Goal: Task Accomplishment & Management: Use online tool/utility

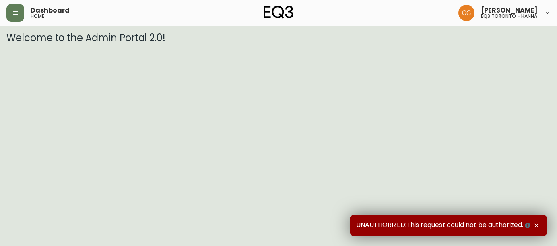
drag, startPoint x: 552, startPoint y: 132, endPoint x: 520, endPoint y: 2, distance: 134.1
click at [552, 43] on html "Dashboard home [PERSON_NAME] eq3 [GEOGRAPHIC_DATA] - [PERSON_NAME] Welcome to t…" at bounding box center [278, 21] width 557 height 43
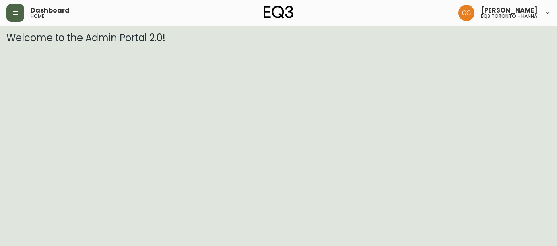
click at [11, 17] on button "button" at bounding box center [15, 13] width 18 height 18
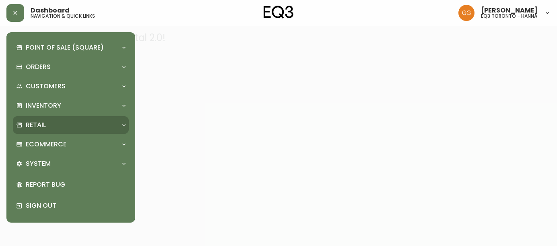
click at [68, 128] on div "Retail" at bounding box center [66, 124] width 101 height 9
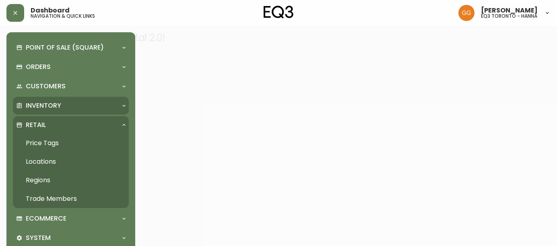
click at [40, 103] on p "Inventory" at bounding box center [43, 105] width 35 height 9
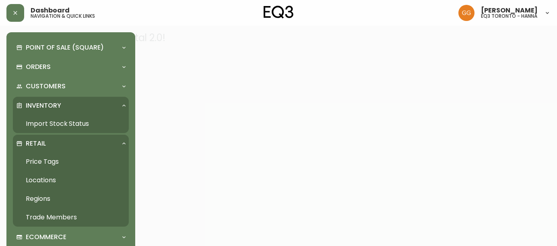
click at [45, 121] on link "Import Stock Status" at bounding box center [71, 123] width 116 height 19
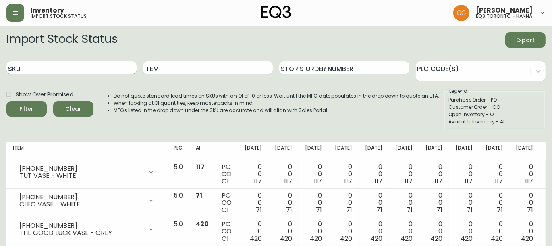
click at [74, 72] on input "SKU" at bounding box center [71, 67] width 130 height 13
paste input "[PHONE_NUMBER]"
type input "[PHONE_NUMBER]"
click at [6, 101] on button "Filter" at bounding box center [26, 108] width 40 height 15
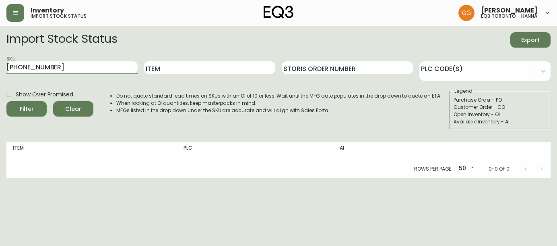
click at [91, 68] on input "[PHONE_NUMBER]" at bounding box center [71, 67] width 131 height 13
click at [67, 62] on input "[PHONE_NUMBER]" at bounding box center [71, 67] width 131 height 13
click at [66, 66] on input "[PHONE_NUMBER]" at bounding box center [71, 67] width 131 height 13
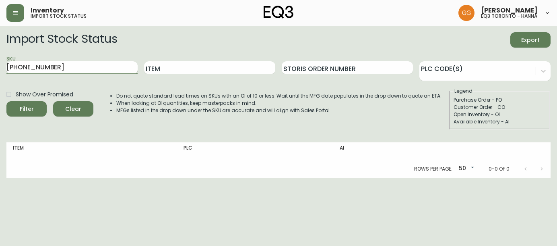
click at [66, 66] on input "[PHONE_NUMBER]" at bounding box center [71, 67] width 131 height 13
click at [205, 70] on input "Item" at bounding box center [209, 67] width 131 height 13
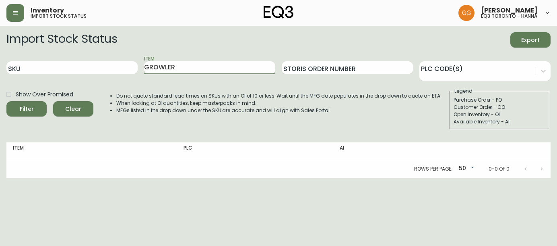
type input "GROWLER"
click at [6, 101] on button "Filter" at bounding box center [26, 108] width 40 height 15
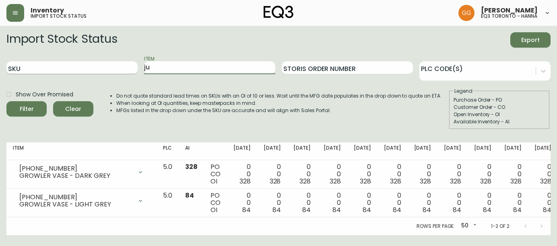
type input "j"
click at [6, 101] on button "Filter" at bounding box center [26, 108] width 40 height 15
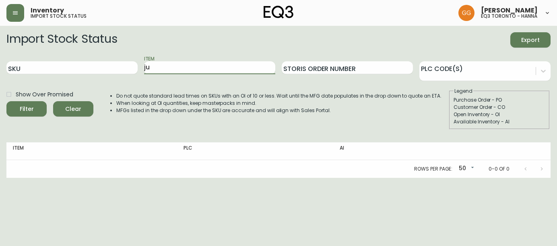
type input "j"
click at [6, 101] on button "Filter" at bounding box center [26, 108] width 40 height 15
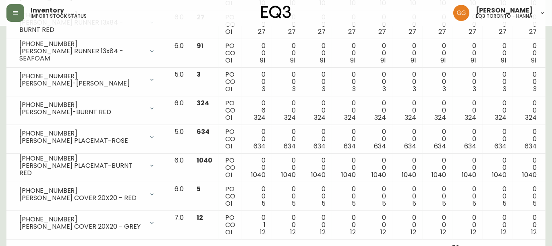
scroll to position [329, 0]
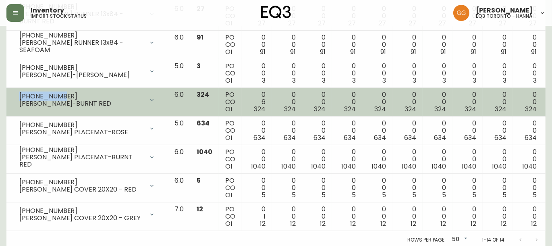
drag, startPoint x: 70, startPoint y: 93, endPoint x: 8, endPoint y: 90, distance: 62.1
click at [8, 90] on td "[PHONE_NUMBER] [PERSON_NAME]-BURNT RED Opening Balance 330 ( [DATE] ) Available…" at bounding box center [86, 102] width 161 height 29
copy div "[PHONE_NUMBER]"
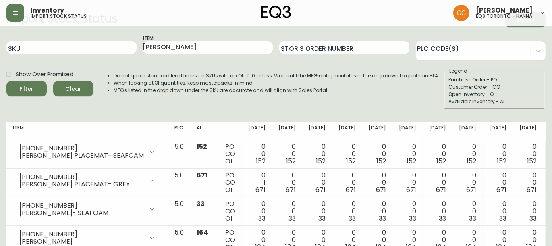
scroll to position [0, 0]
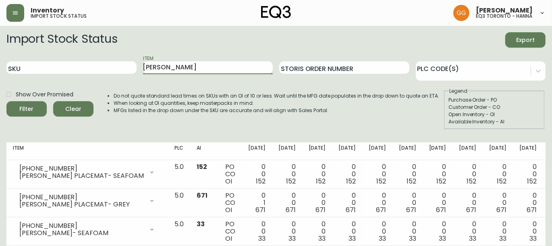
click at [166, 68] on input "[PERSON_NAME]" at bounding box center [208, 67] width 130 height 13
click at [6, 101] on button "Filter" at bounding box center [26, 108] width 40 height 15
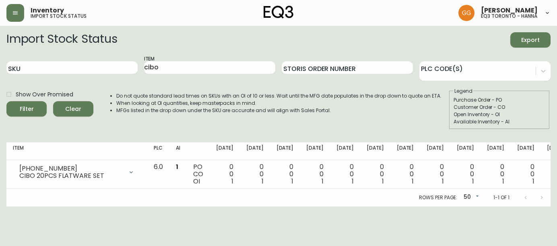
click at [188, 205] on div "Rows per page: 50 50 1-1 of 1" at bounding box center [278, 197] width 544 height 18
drag, startPoint x: 227, startPoint y: 18, endPoint x: 247, endPoint y: 10, distance: 21.5
click at [227, 18] on div "Inventory import stock status [PERSON_NAME] eq3 [GEOGRAPHIC_DATA] - [PERSON_NAM…" at bounding box center [278, 13] width 544 height 26
click at [43, 67] on input "SKU" at bounding box center [71, 67] width 131 height 13
click at [192, 65] on input "cibo" at bounding box center [209, 67] width 131 height 13
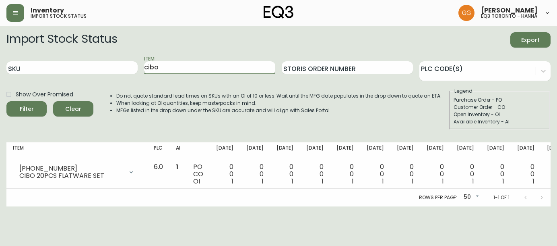
click at [192, 65] on input "cibo" at bounding box center [209, 67] width 131 height 13
click at [6, 101] on button "Filter" at bounding box center [26, 108] width 40 height 15
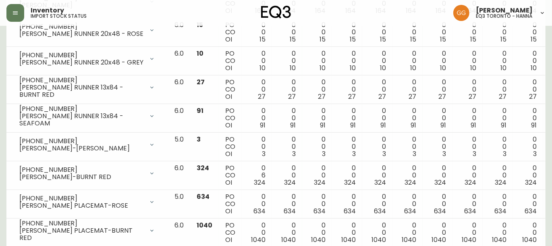
scroll to position [329, 0]
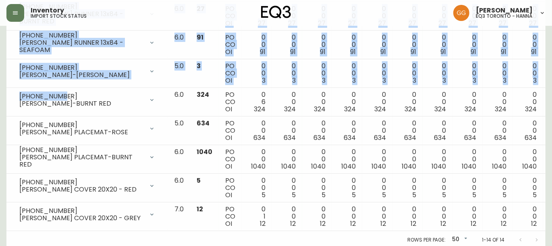
drag, startPoint x: 62, startPoint y: 95, endPoint x: 1, endPoint y: 89, distance: 61.1
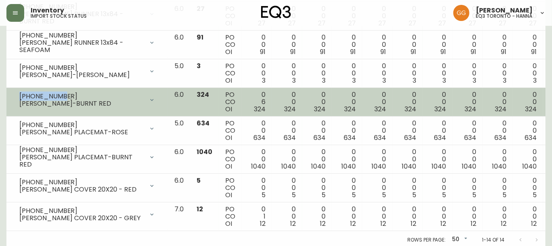
drag, startPoint x: 68, startPoint y: 92, endPoint x: 16, endPoint y: 90, distance: 52.0
click at [16, 91] on div "[PHONE_NUMBER] [PERSON_NAME]-BURNT RED" at bounding box center [87, 100] width 149 height 18
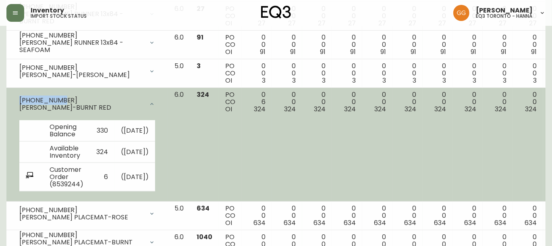
copy div "[PHONE_NUMBER]"
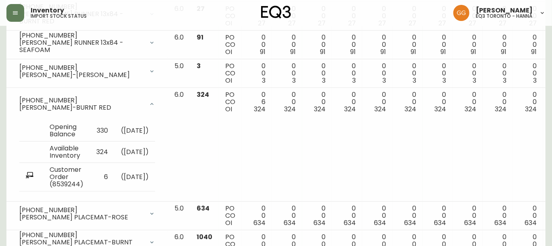
click at [549, 112] on main "Import Stock Status Export SKU Item [PERSON_NAME] Order Number PLC Code(s) Show…" at bounding box center [276, 14] width 552 height 637
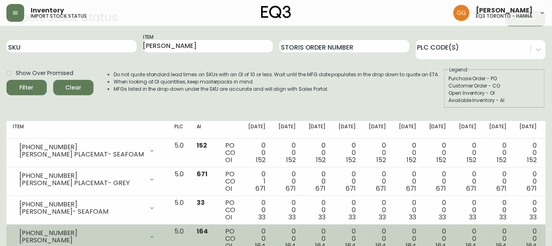
scroll to position [0, 0]
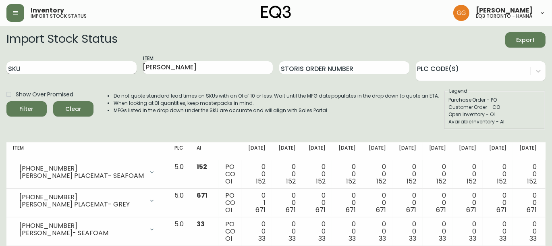
click at [34, 70] on input "SKU" at bounding box center [71, 67] width 130 height 13
click at [186, 68] on input "[PERSON_NAME]" at bounding box center [208, 67] width 130 height 13
type input "f"
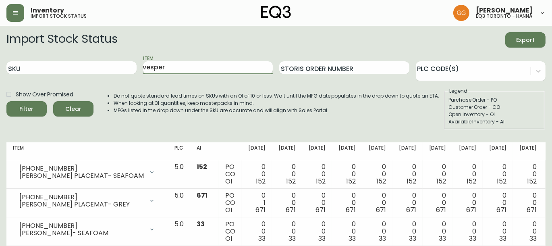
click at [6, 101] on button "Filter" at bounding box center [26, 108] width 40 height 15
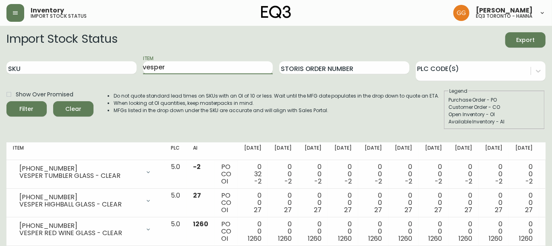
click at [179, 67] on input "vesper" at bounding box center [208, 67] width 130 height 13
type input "rawi"
click at [6, 101] on button "Filter" at bounding box center [26, 108] width 40 height 15
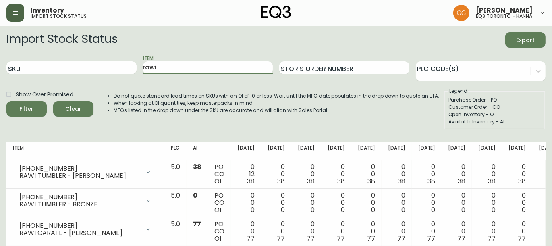
click at [13, 11] on icon "button" at bounding box center [15, 12] width 5 height 3
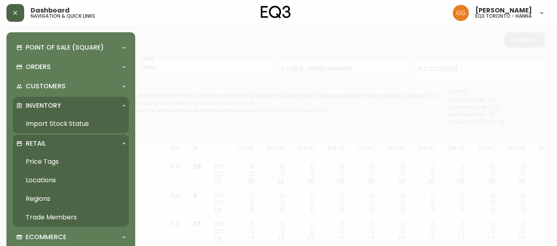
click at [42, 143] on p "Retail" at bounding box center [36, 143] width 20 height 9
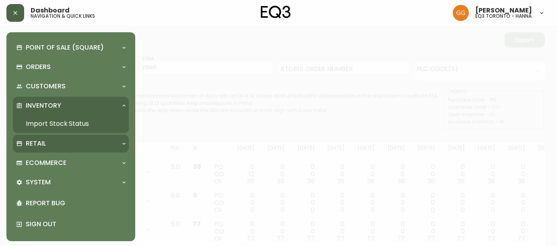
click at [58, 139] on div "Retail" at bounding box center [66, 143] width 101 height 9
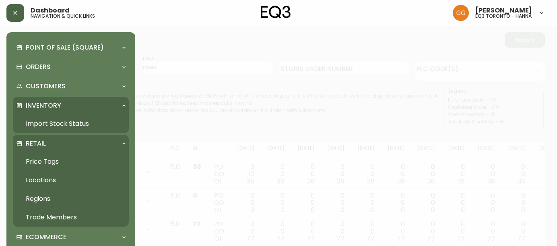
click at [44, 161] on link "Price Tags" at bounding box center [71, 161] width 116 height 19
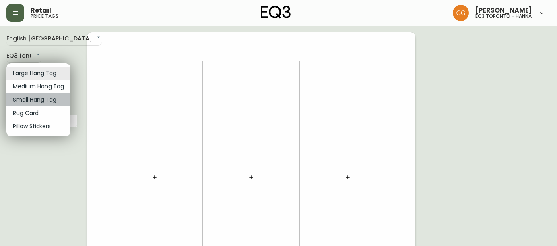
click at [48, 100] on li "Small Hang Tag" at bounding box center [38, 99] width 64 height 13
type input "small"
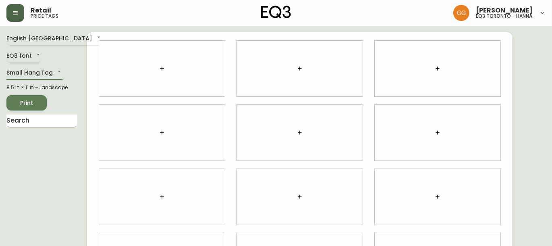
click at [56, 124] on input "text" at bounding box center [41, 120] width 71 height 13
type input "e"
click at [159, 70] on icon "button" at bounding box center [162, 68] width 6 height 6
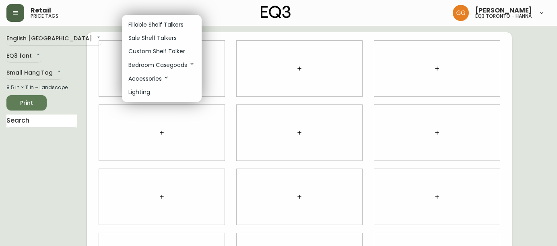
click at [162, 22] on p "Fillable Shelf Talkers" at bounding box center [155, 25] width 55 height 8
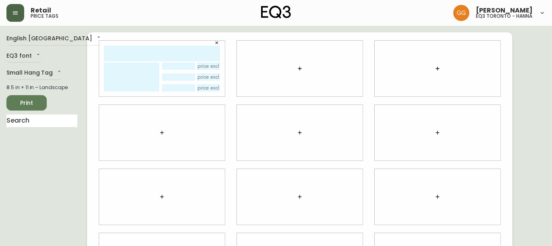
click at [217, 43] on icon "button" at bounding box center [216, 42] width 5 height 5
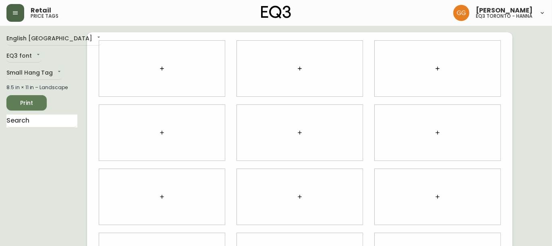
click at [153, 71] on div at bounding box center [162, 69] width 126 height 56
click at [163, 69] on icon "button" at bounding box center [162, 68] width 6 height 6
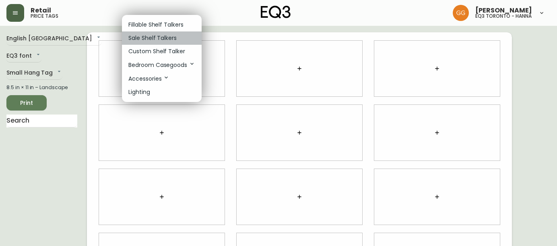
click at [145, 37] on p "Sale Shelf Talkers" at bounding box center [152, 38] width 48 height 8
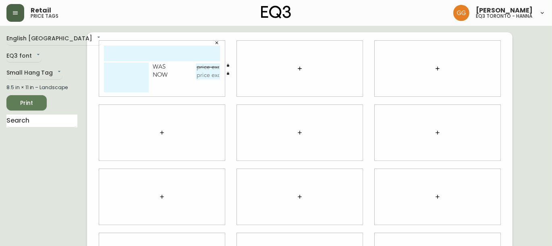
click at [163, 56] on input "text" at bounding box center [162, 54] width 116 height 16
type input "edge frame"
click at [130, 85] on textarea at bounding box center [126, 77] width 45 height 30
type textarea "n"
type textarea "Natural"
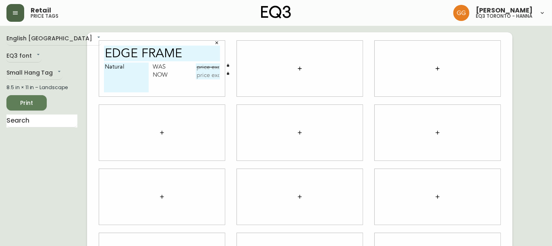
click at [213, 66] on input "text" at bounding box center [208, 67] width 24 height 8
type input "$30"
click at [213, 76] on input "text" at bounding box center [208, 75] width 24 height 8
type input "$5.99"
click at [217, 68] on input "$30" at bounding box center [208, 67] width 24 height 8
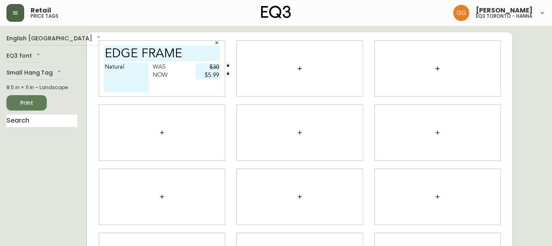
click at [217, 68] on input "$30" at bounding box center [208, 67] width 24 height 8
type input "$59.99"
click at [213, 75] on input "$5.99" at bounding box center [208, 75] width 24 height 8
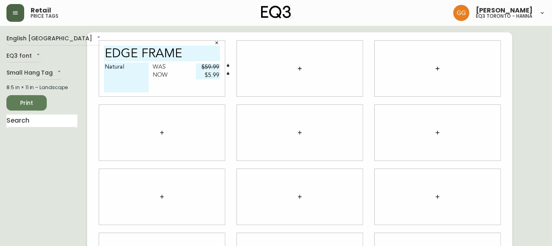
click at [213, 75] on input "$5.99" at bounding box center [208, 75] width 24 height 8
type input "$30"
click at [202, 93] on div "Natural Was $59.99 Now $30" at bounding box center [162, 79] width 116 height 34
click at [275, 72] on div at bounding box center [300, 69] width 126 height 56
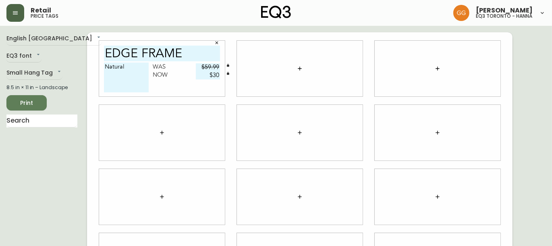
click at [297, 69] on icon "button" at bounding box center [299, 68] width 6 height 6
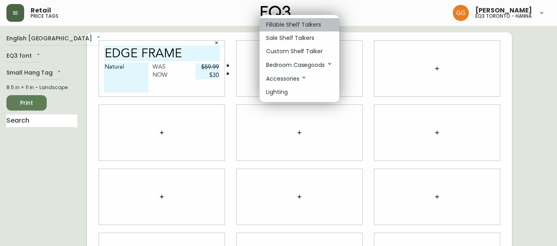
click at [302, 25] on p "Fillable Shelf Talkers" at bounding box center [293, 25] width 55 height 8
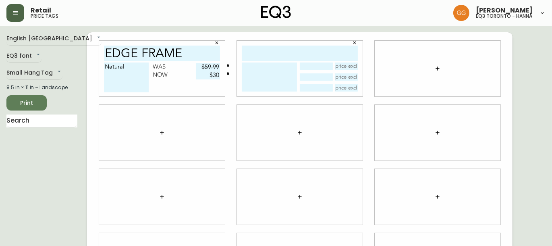
click at [287, 52] on input "text" at bounding box center [300, 54] width 116 height 16
type input "BASEL 8X10"
click at [277, 76] on textarea at bounding box center [269, 76] width 55 height 29
type textarea "Walnut & Beech"
click at [10, 180] on div "English [GEOGRAPHIC_DATA] en_CA EQ3 font EQ3 Small Hang Tag small 8.5 in × 11 i…" at bounding box center [46, 196] width 81 height 329
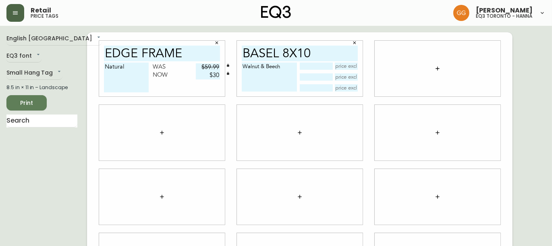
click at [351, 42] on button "button" at bounding box center [354, 43] width 12 height 12
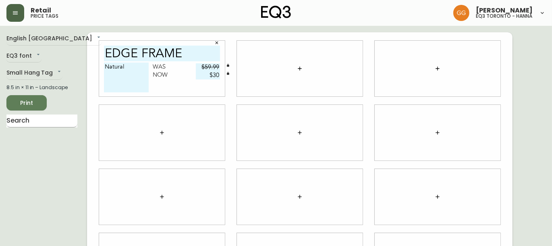
click at [27, 120] on input "text" at bounding box center [41, 120] width 71 height 13
type input "[GEOGRAPHIC_DATA]"
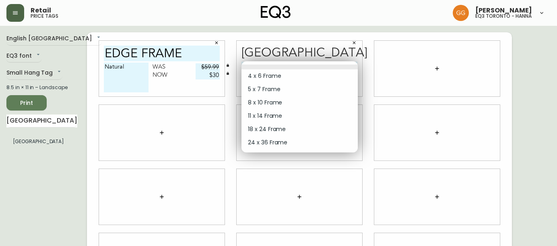
click at [257, 67] on body "Retail price tags [PERSON_NAME] eq3 [GEOGRAPHIC_DATA] - [PERSON_NAME] English […" at bounding box center [278, 180] width 557 height 361
click at [274, 105] on li "8 x 10 Frame" at bounding box center [300, 102] width 116 height 13
type input "2"
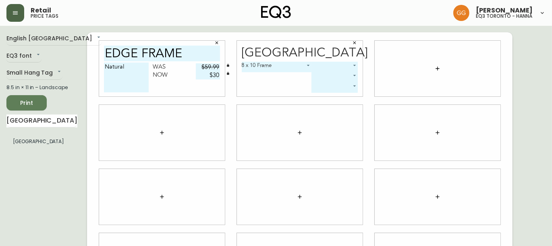
click at [325, 63] on body "Retail price tags [PERSON_NAME] eq3 [GEOGRAPHIC_DATA] - [PERSON_NAME] English […" at bounding box center [276, 180] width 552 height 361
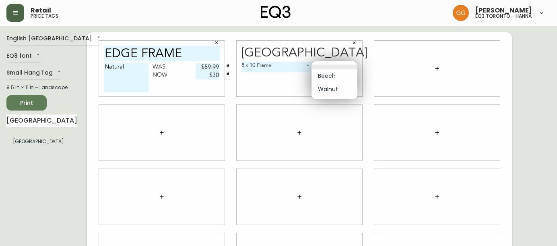
click at [331, 76] on li "Beech" at bounding box center [335, 75] width 46 height 13
type input "0"
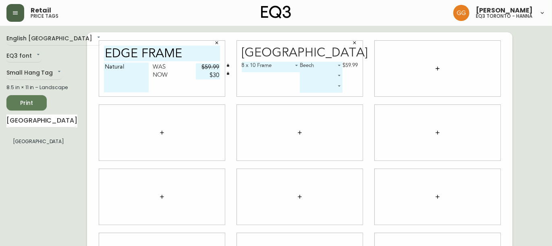
click at [335, 75] on body "Retail price tags [PERSON_NAME] eq3 toronto - [PERSON_NAME] English [GEOGRAPHIC…" at bounding box center [276, 180] width 552 height 361
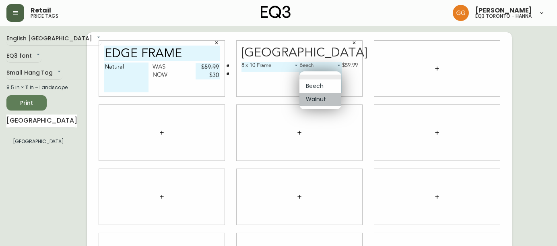
click at [335, 94] on li "Walnut" at bounding box center [321, 99] width 42 height 13
type input "1"
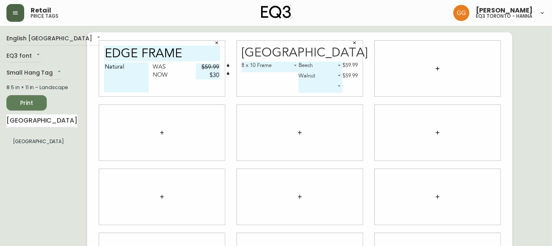
click at [275, 91] on div "8 x 10 Frame 2 Beech 0 $59.99 Walnut 1 $59.99 ​" at bounding box center [300, 79] width 116 height 35
click at [191, 52] on input "edge frame" at bounding box center [162, 54] width 116 height 16
type input "edge frame 8x10"
click at [438, 68] on icon "button" at bounding box center [437, 68] width 4 height 4
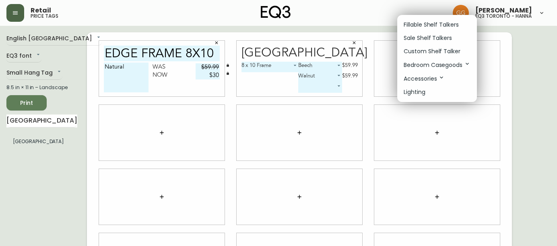
click at [423, 23] on p "Fillable Shelf Talkers" at bounding box center [431, 25] width 55 height 8
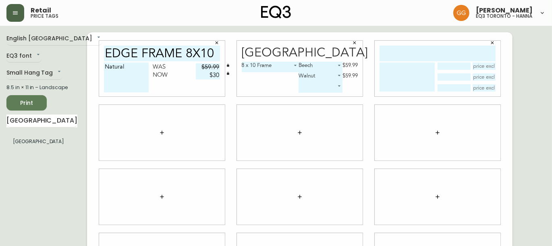
click at [490, 43] on icon "button" at bounding box center [492, 42] width 5 height 5
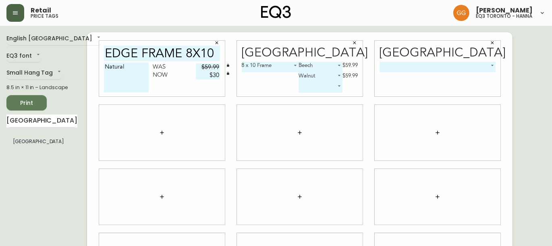
click at [410, 64] on body "Retail price tags [PERSON_NAME] eq3 toronto - [PERSON_NAME] English [GEOGRAPHIC…" at bounding box center [276, 180] width 552 height 361
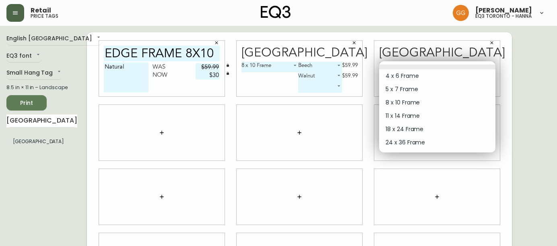
click at [412, 85] on li "5 x 7 Frame" at bounding box center [437, 89] width 116 height 13
type input "1"
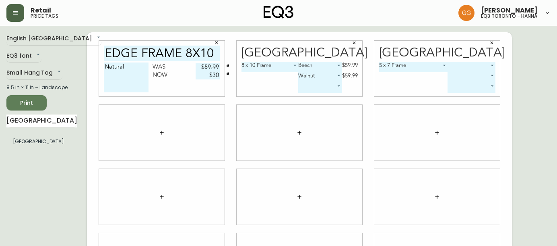
click at [462, 65] on body "Retail price tags [PERSON_NAME] eq3 toronto - [PERSON_NAME] English [GEOGRAPHIC…" at bounding box center [278, 180] width 557 height 361
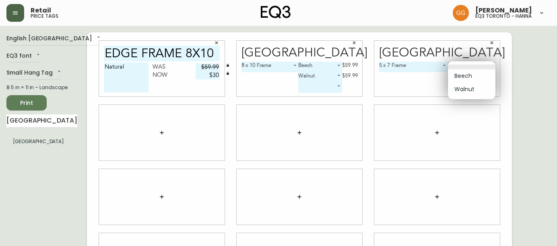
click at [472, 85] on li "Walnut" at bounding box center [472, 89] width 48 height 13
type input "1"
